Goal: Transaction & Acquisition: Purchase product/service

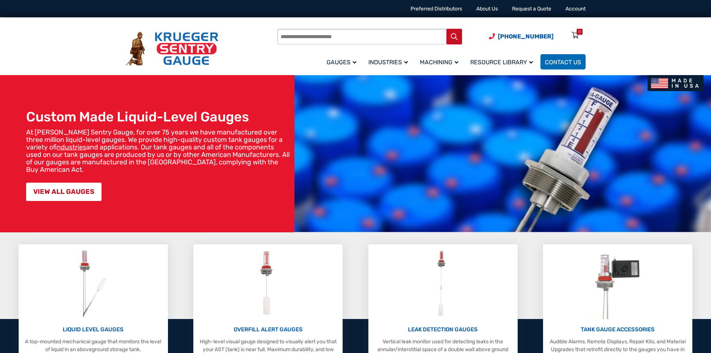
click at [345, 35] on input "Products search" at bounding box center [369, 37] width 185 height 16
type input "**********"
click at [447, 29] on button "Search" at bounding box center [455, 37] width 16 height 16
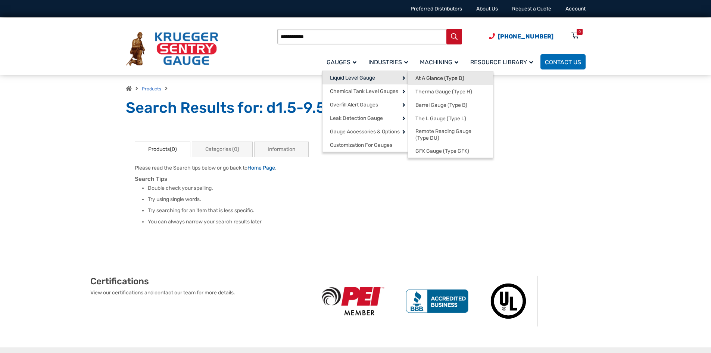
click at [437, 80] on span "At A Glance (Type D)" at bounding box center [440, 78] width 49 height 7
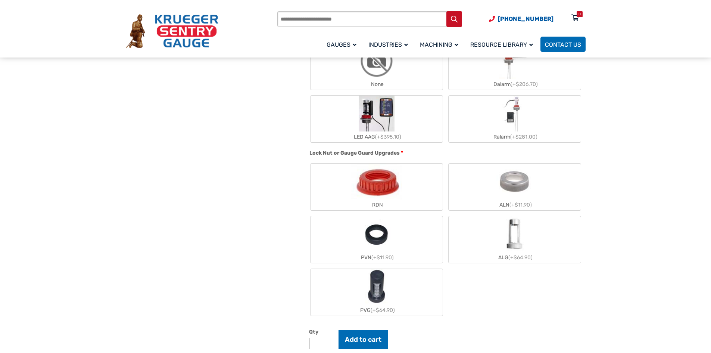
scroll to position [597, 0]
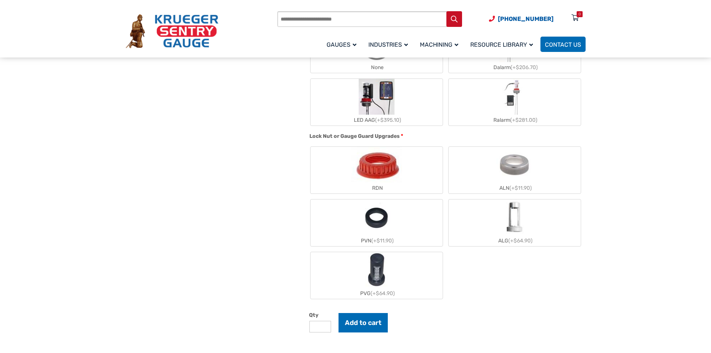
click at [521, 180] on img "ALN" at bounding box center [515, 165] width 36 height 36
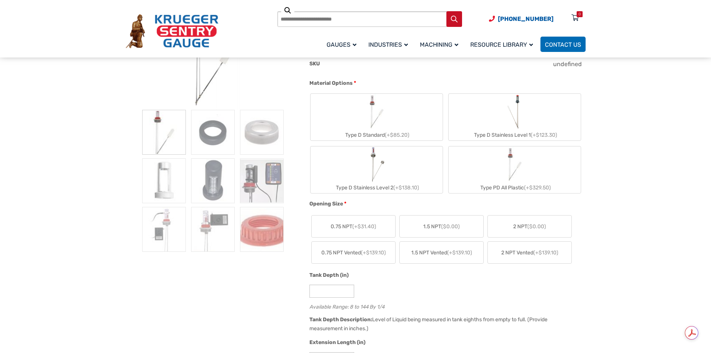
scroll to position [149, 0]
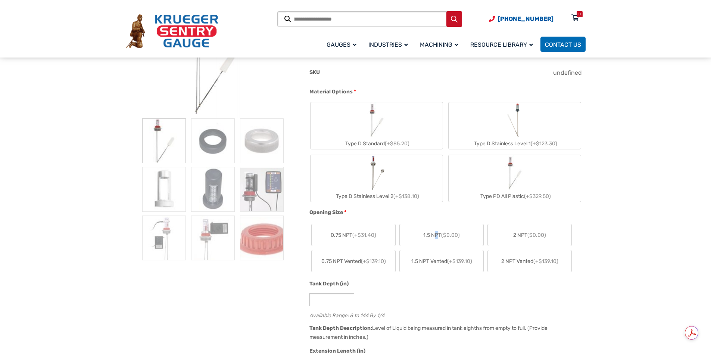
click at [435, 230] on label "1.5 NPT ($0.00)" at bounding box center [442, 235] width 84 height 22
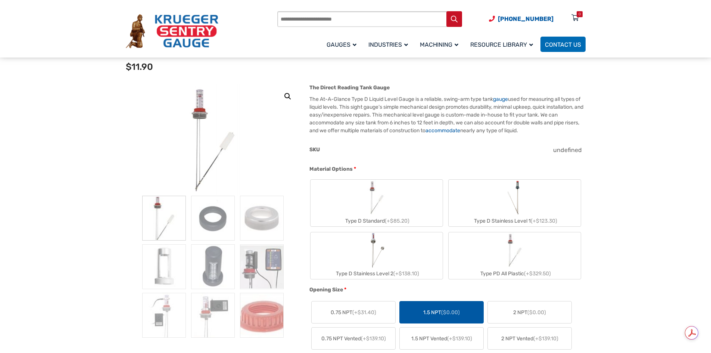
scroll to position [75, 0]
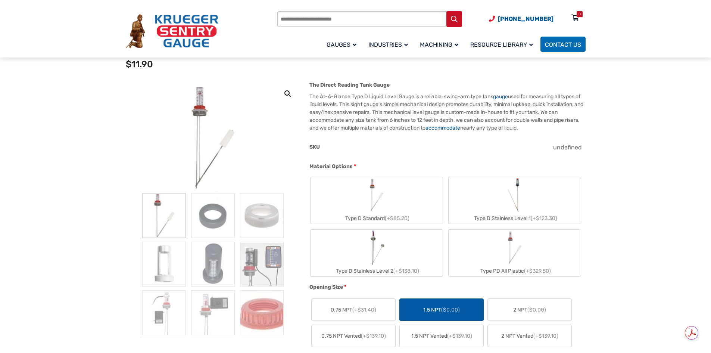
click at [404, 213] on div "Type D Standard (+$85.20)" at bounding box center [377, 218] width 132 height 11
click at [394, 241] on label "Type D Stainless Level 2 (+$138.10)" at bounding box center [377, 253] width 132 height 47
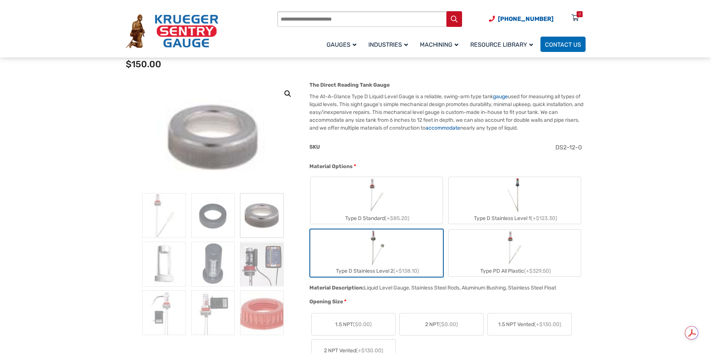
click at [468, 206] on label "Type D Stainless Level 1 (+$123.30)" at bounding box center [515, 200] width 132 height 47
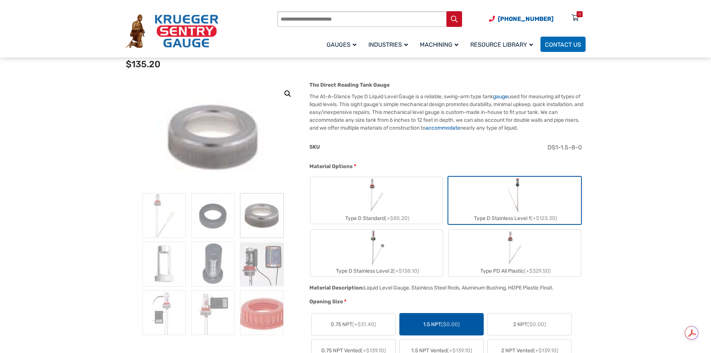
click at [472, 235] on label "Type PD All Plastic (+$329.50)" at bounding box center [515, 253] width 132 height 47
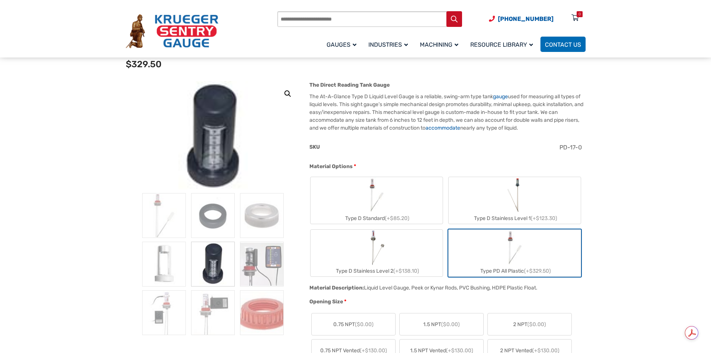
click at [395, 211] on label "Type D Standard (+$85.20)" at bounding box center [377, 200] width 132 height 47
type input "*"
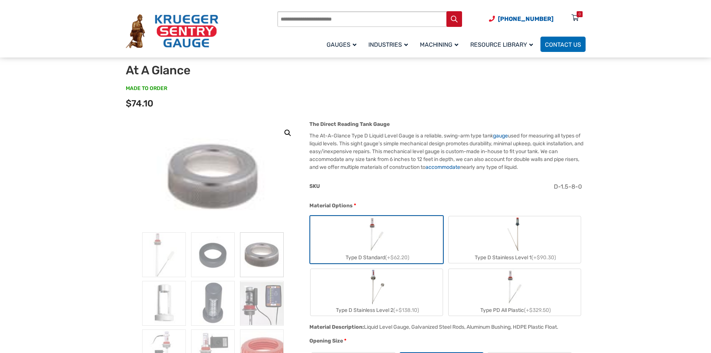
scroll to position [0, 0]
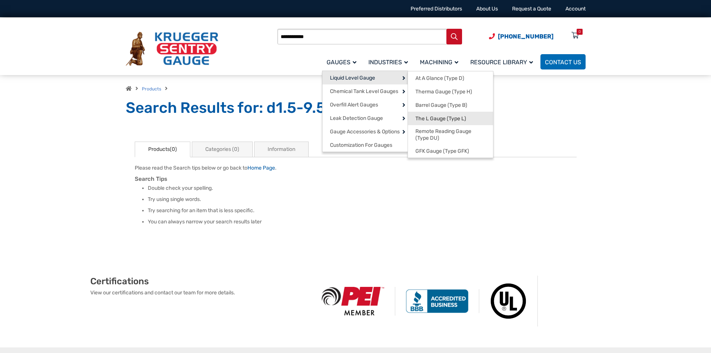
click at [434, 120] on span "The L Gauge (Type L)" at bounding box center [441, 118] width 51 height 7
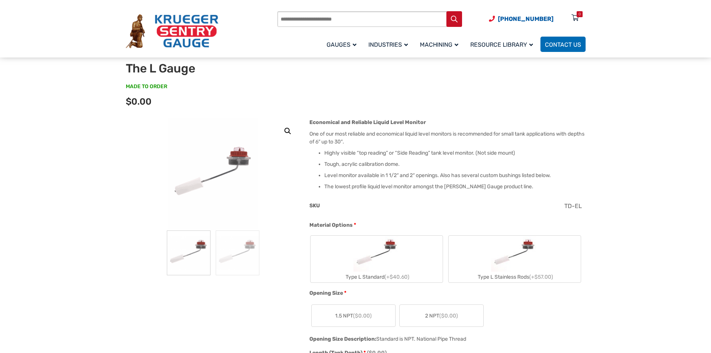
scroll to position [75, 0]
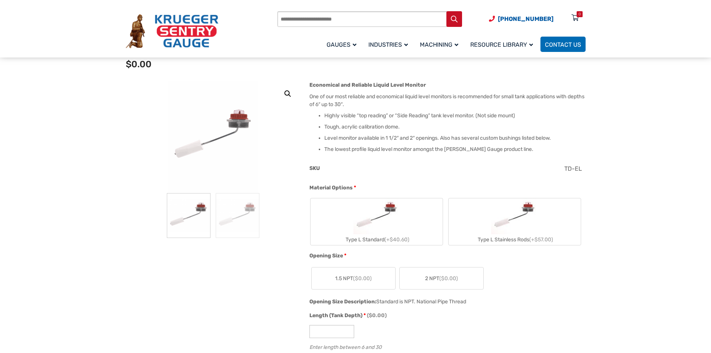
click at [365, 215] on img "Type L Standard" at bounding box center [377, 216] width 47 height 36
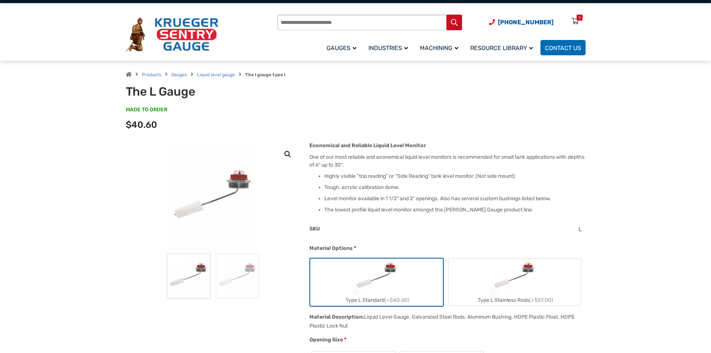
scroll to position [0, 0]
